Goal: Task Accomplishment & Management: Use online tool/utility

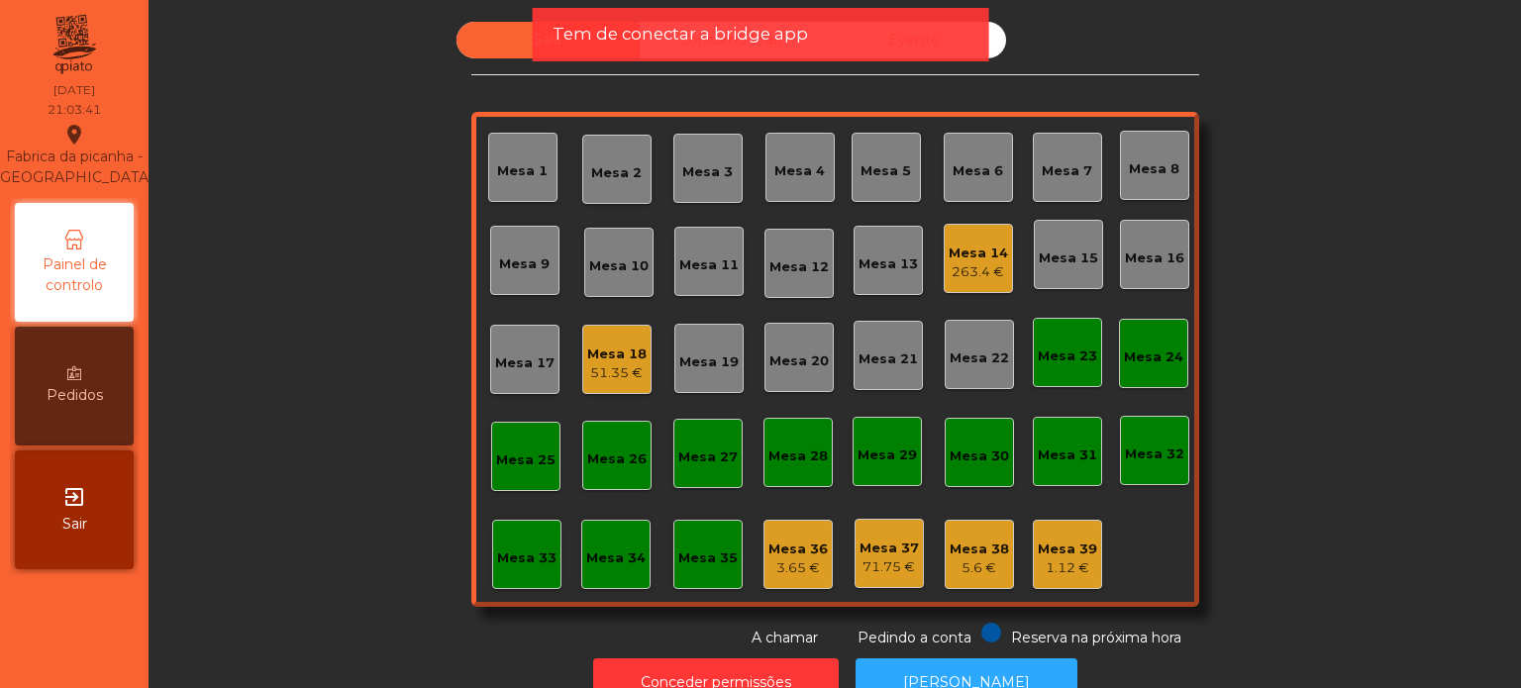
click at [599, 350] on div "Mesa 18" at bounding box center [616, 354] width 59 height 20
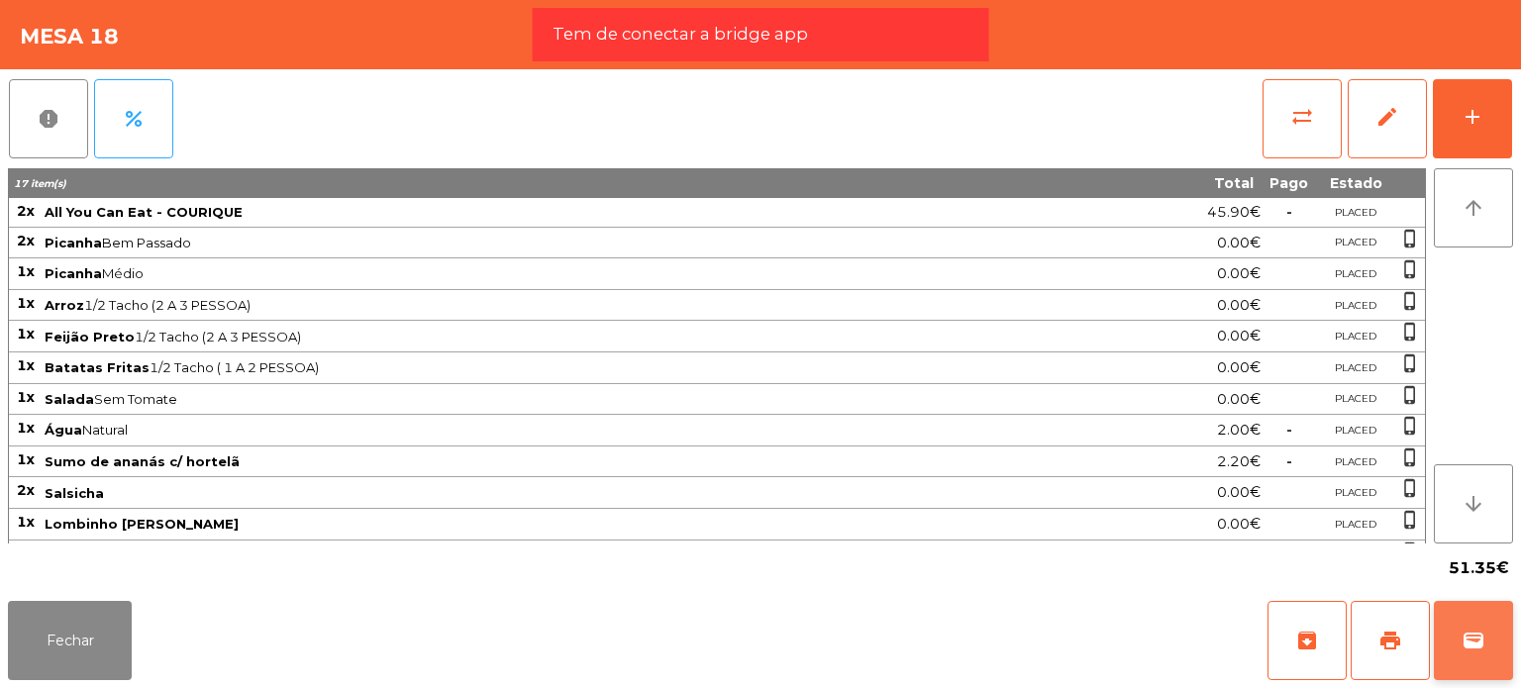
click at [1485, 646] on button "wallet" at bounding box center [1472, 640] width 79 height 79
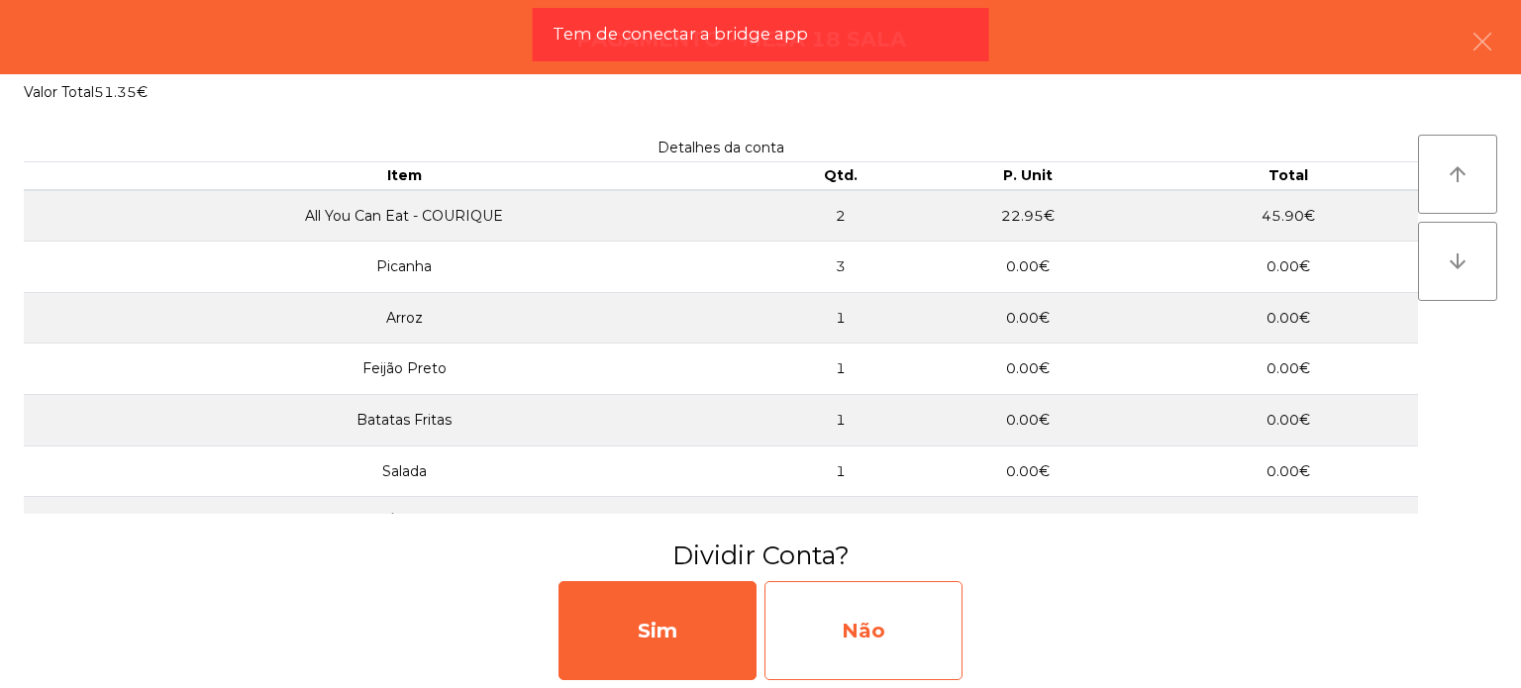
click at [836, 640] on div "Não" at bounding box center [863, 630] width 198 height 99
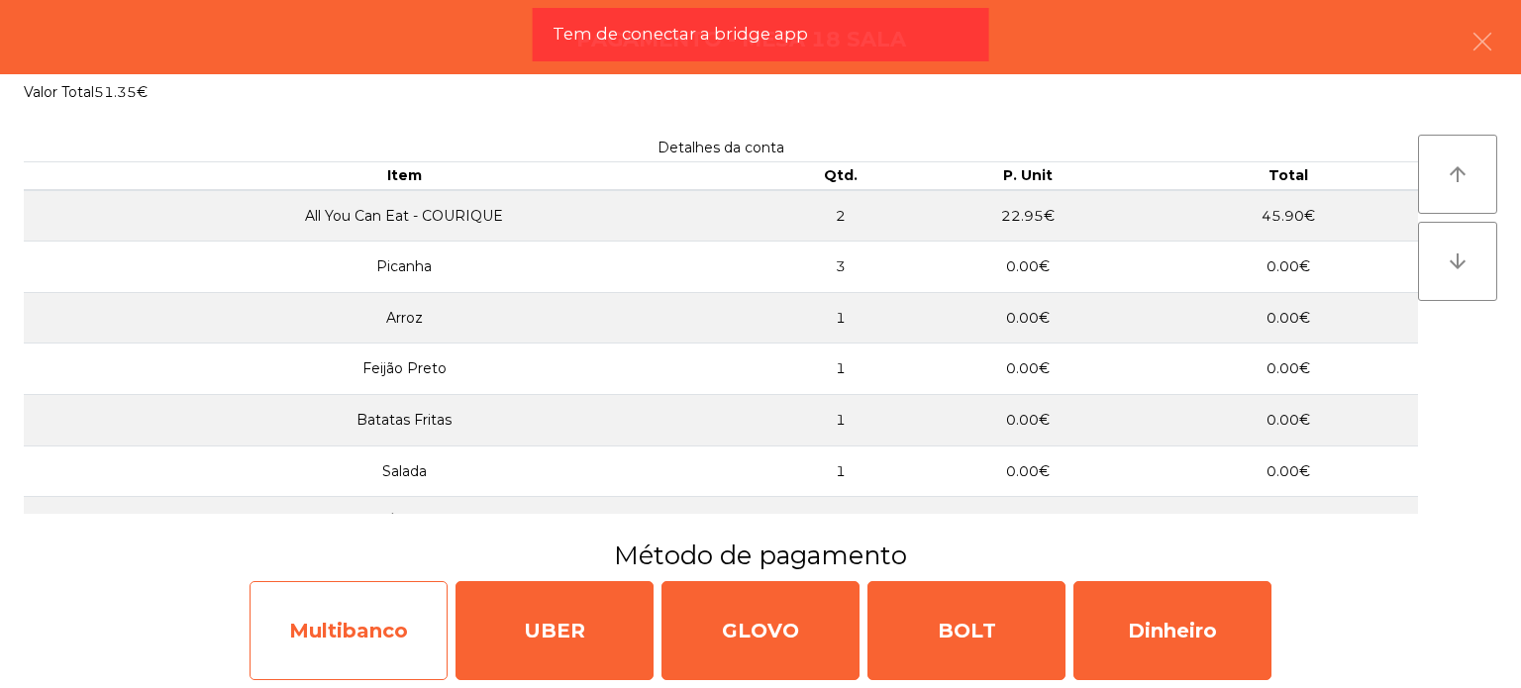
click at [349, 594] on div "Multibanco" at bounding box center [348, 630] width 198 height 99
select select "**"
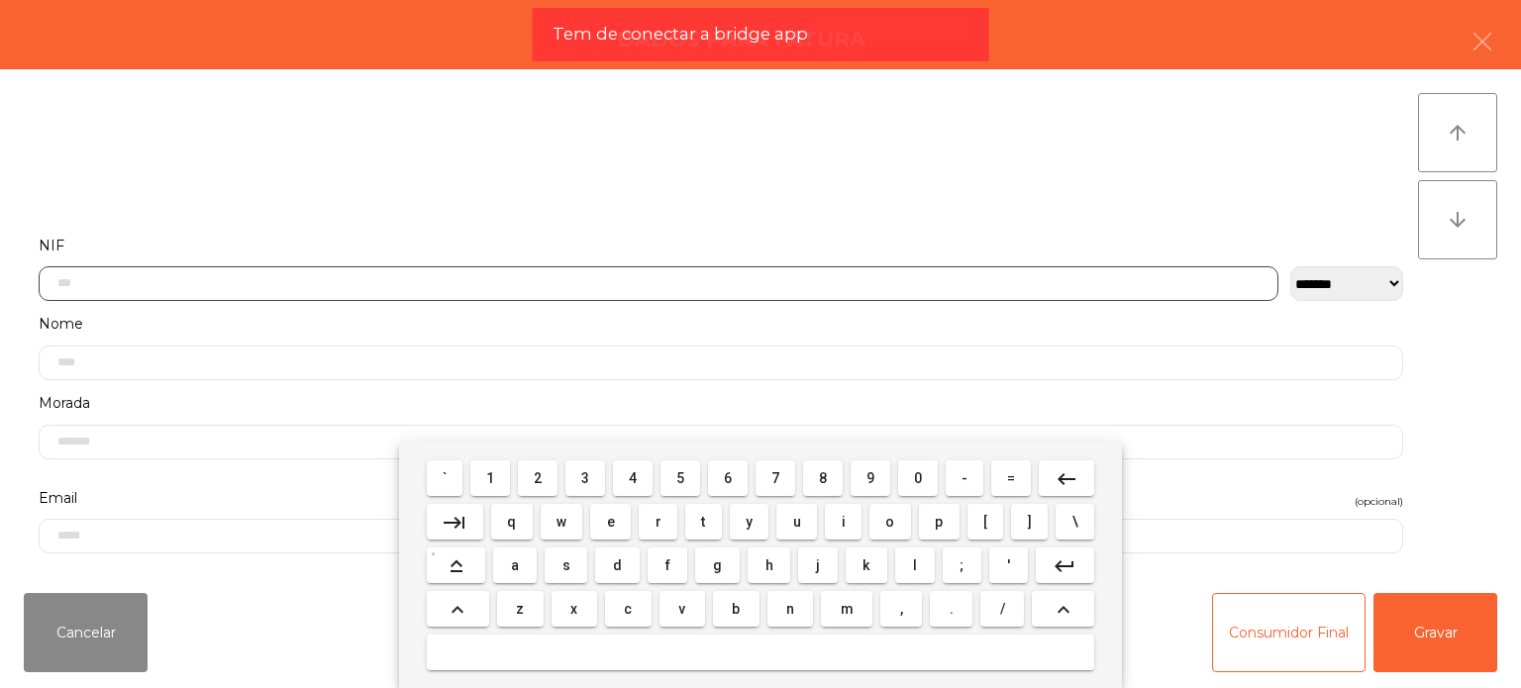
click at [404, 273] on input "text" at bounding box center [658, 283] width 1239 height 35
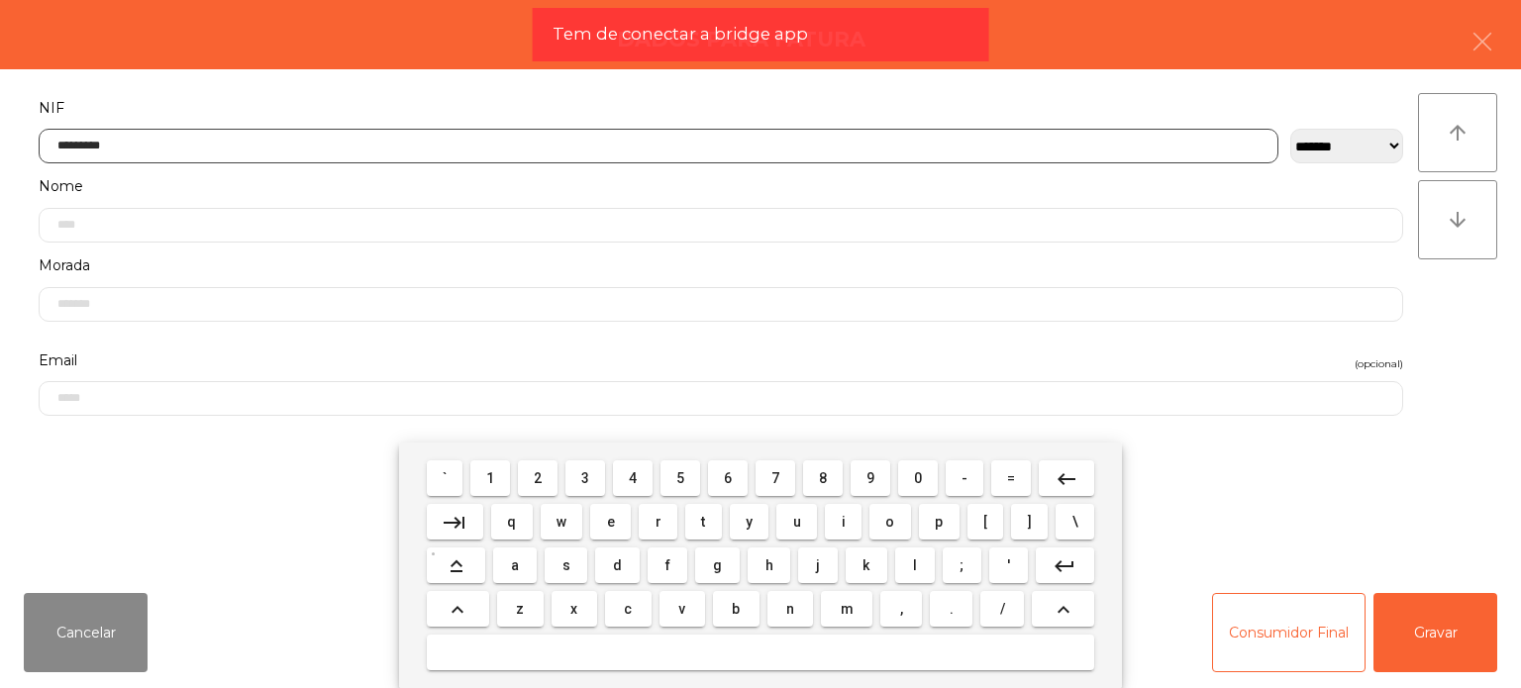
type input "*********"
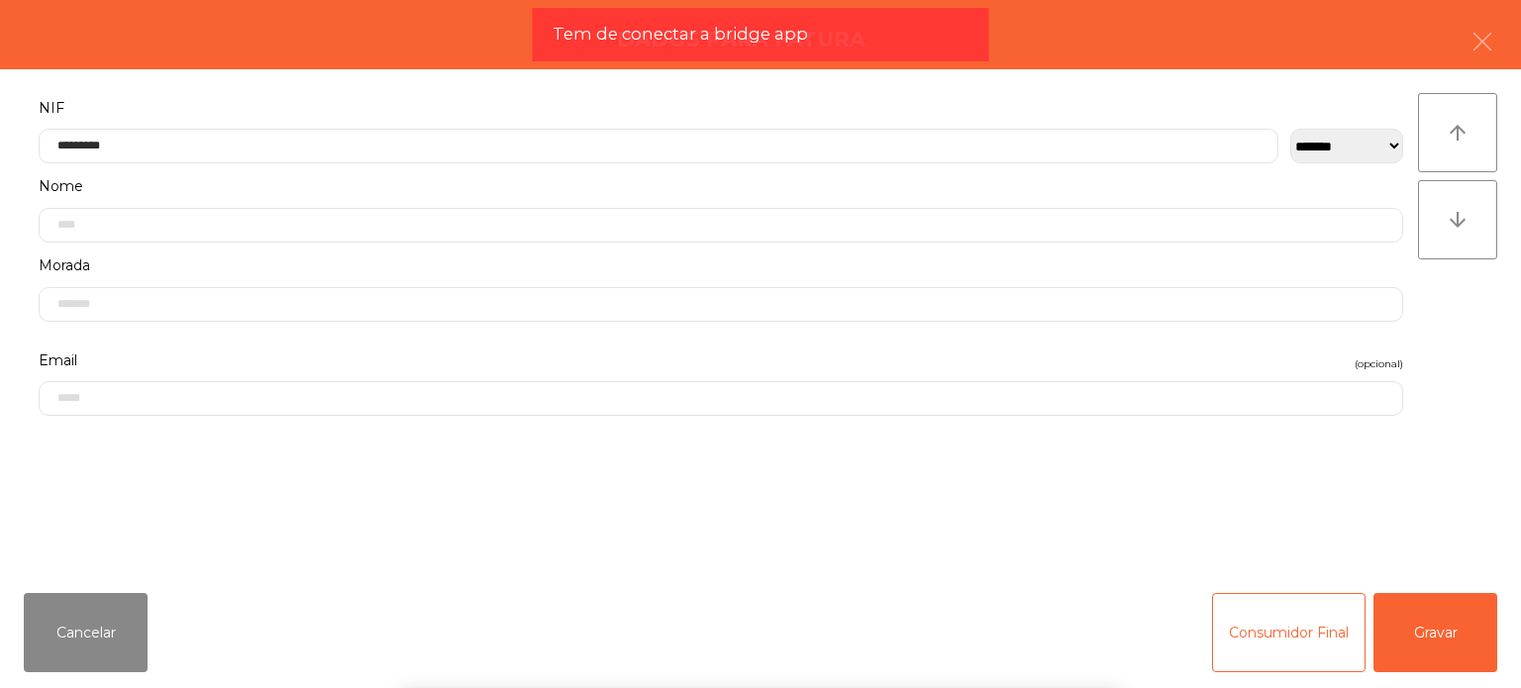
click at [1431, 623] on div "` 1 2 3 4 5 6 7 8 9 0 - = keyboard_backspace keyboard_tab q w e r t y u i o p […" at bounding box center [760, 565] width 1521 height 246
click at [1431, 623] on button "Gravar" at bounding box center [1435, 632] width 124 height 79
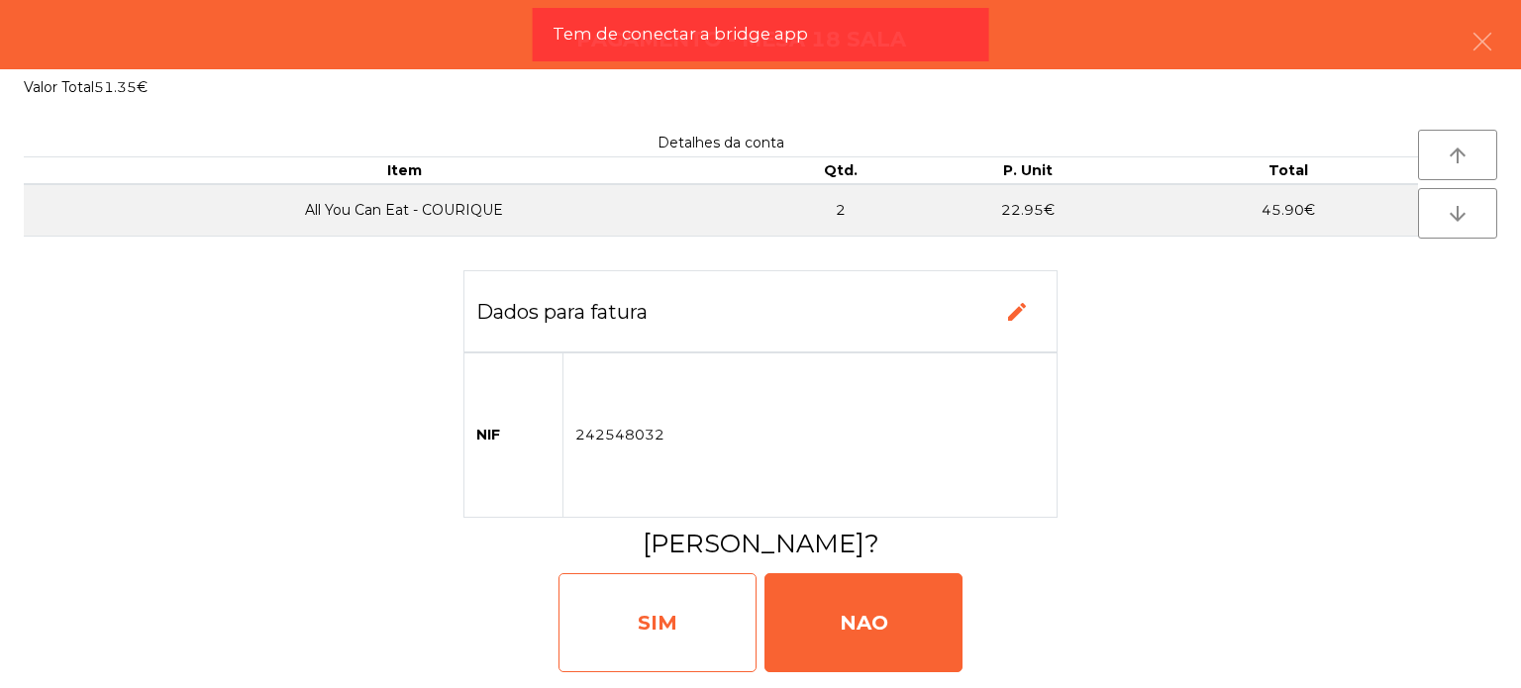
click at [710, 648] on div "SIM" at bounding box center [657, 622] width 198 height 99
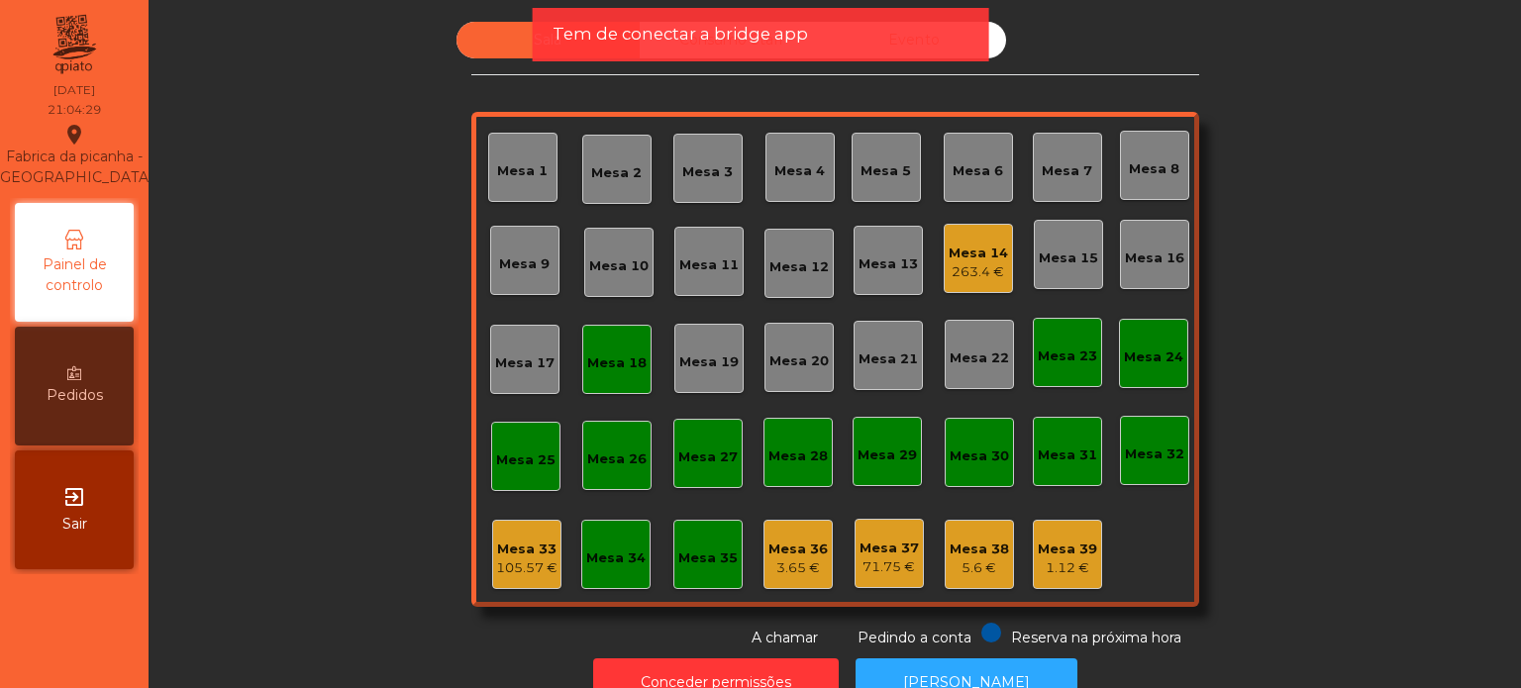
click at [607, 347] on div "Mesa 18" at bounding box center [616, 359] width 59 height 28
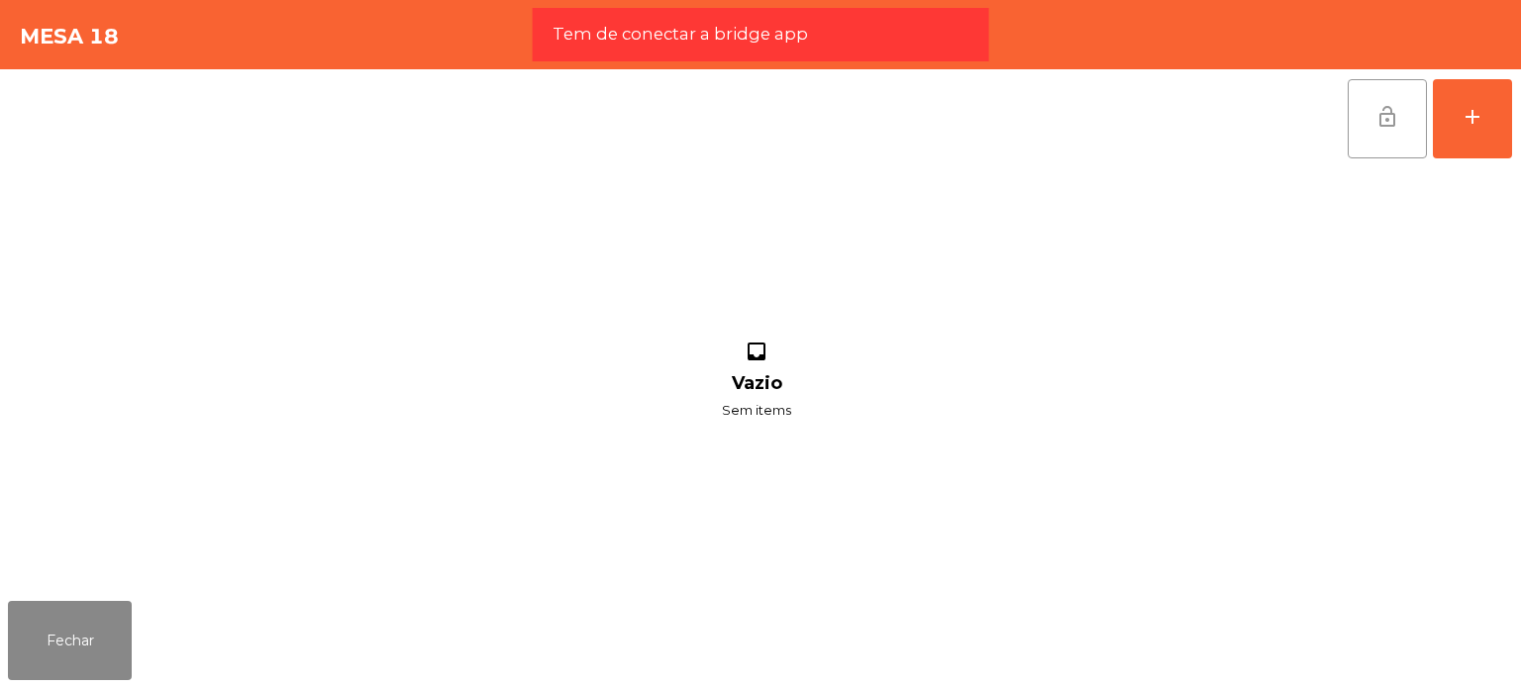
click at [1386, 114] on span "lock_open" at bounding box center [1387, 117] width 24 height 24
